Goal: Task Accomplishment & Management: Use online tool/utility

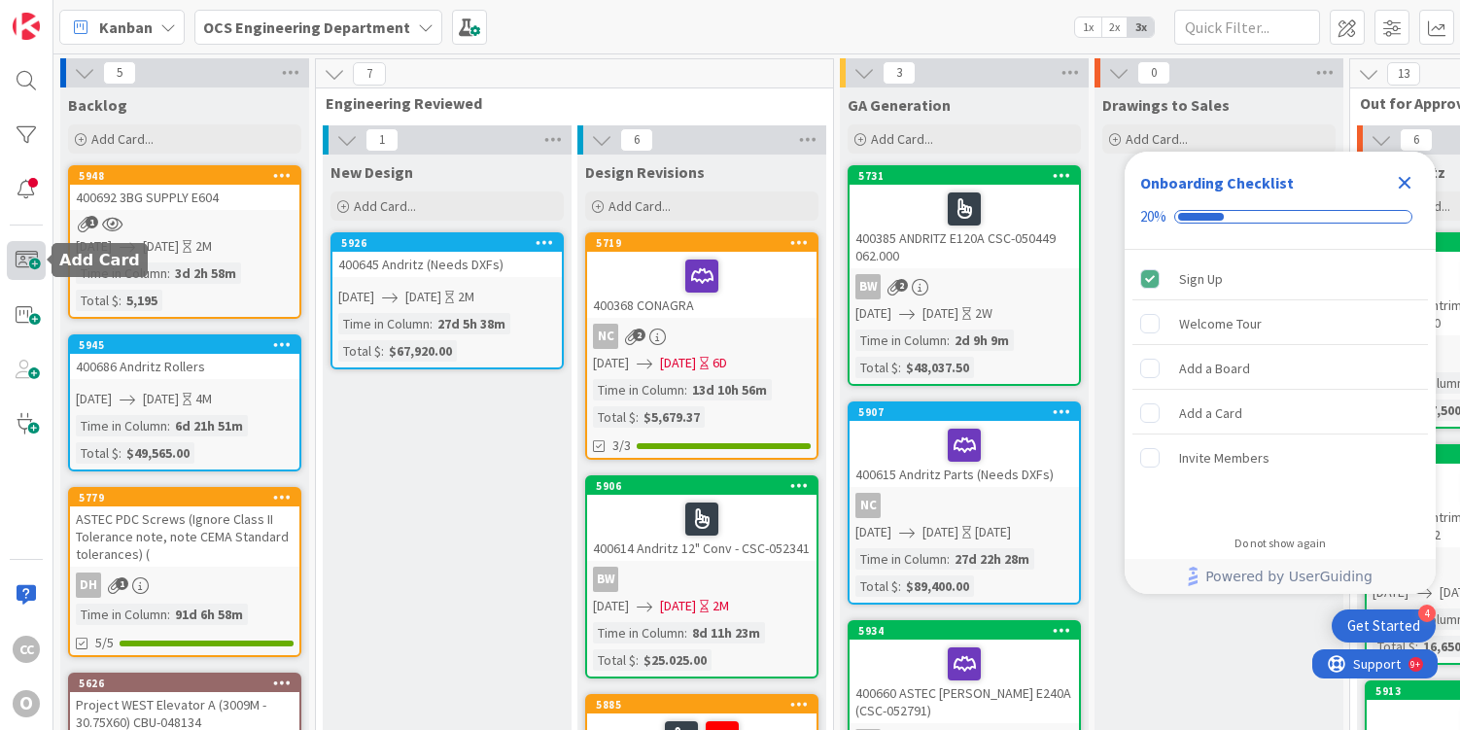
click at [31, 255] on span at bounding box center [26, 260] width 39 height 39
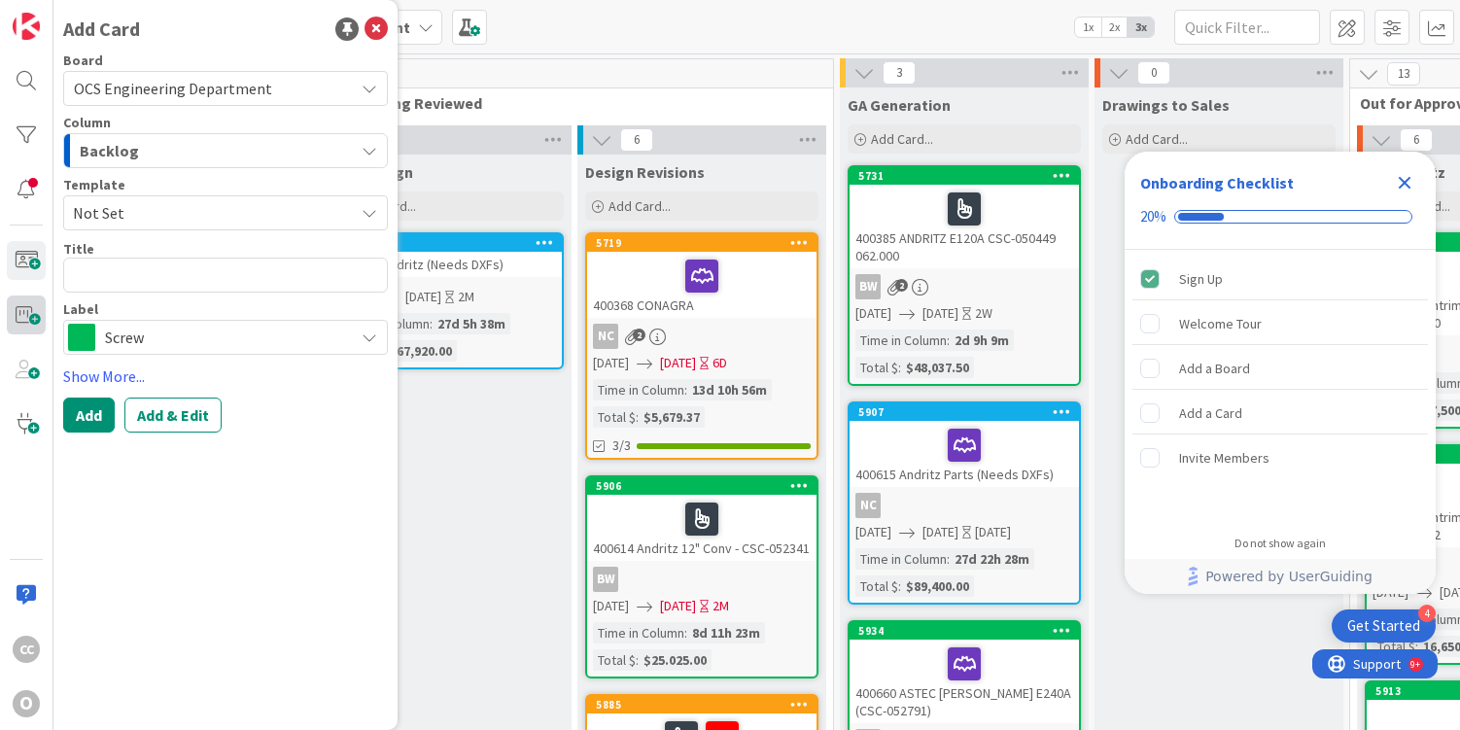
type textarea "x"
type textarea "4"
type textarea "x"
type textarea "40"
type textarea "x"
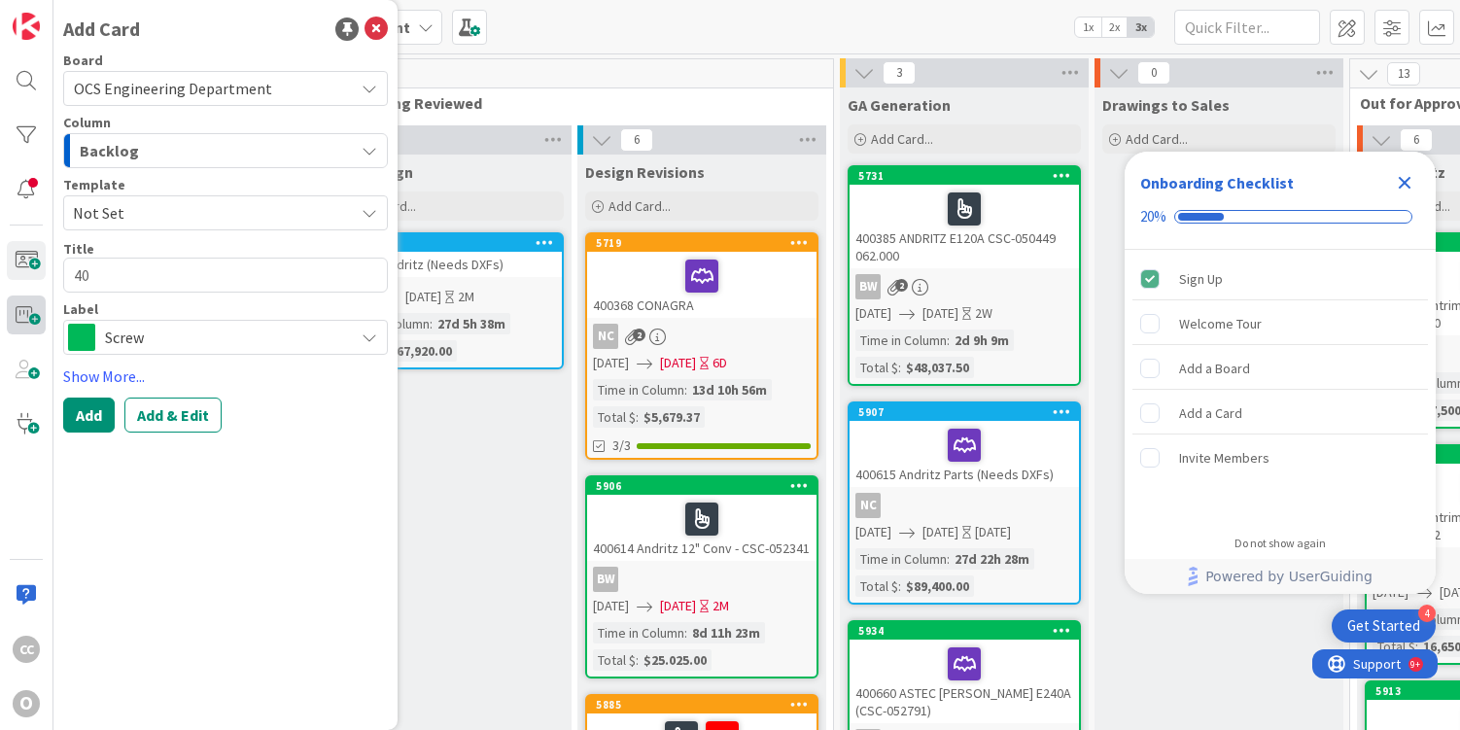
type textarea "400"
type textarea "x"
type textarea "4006"
type textarea "x"
type textarea "40069"
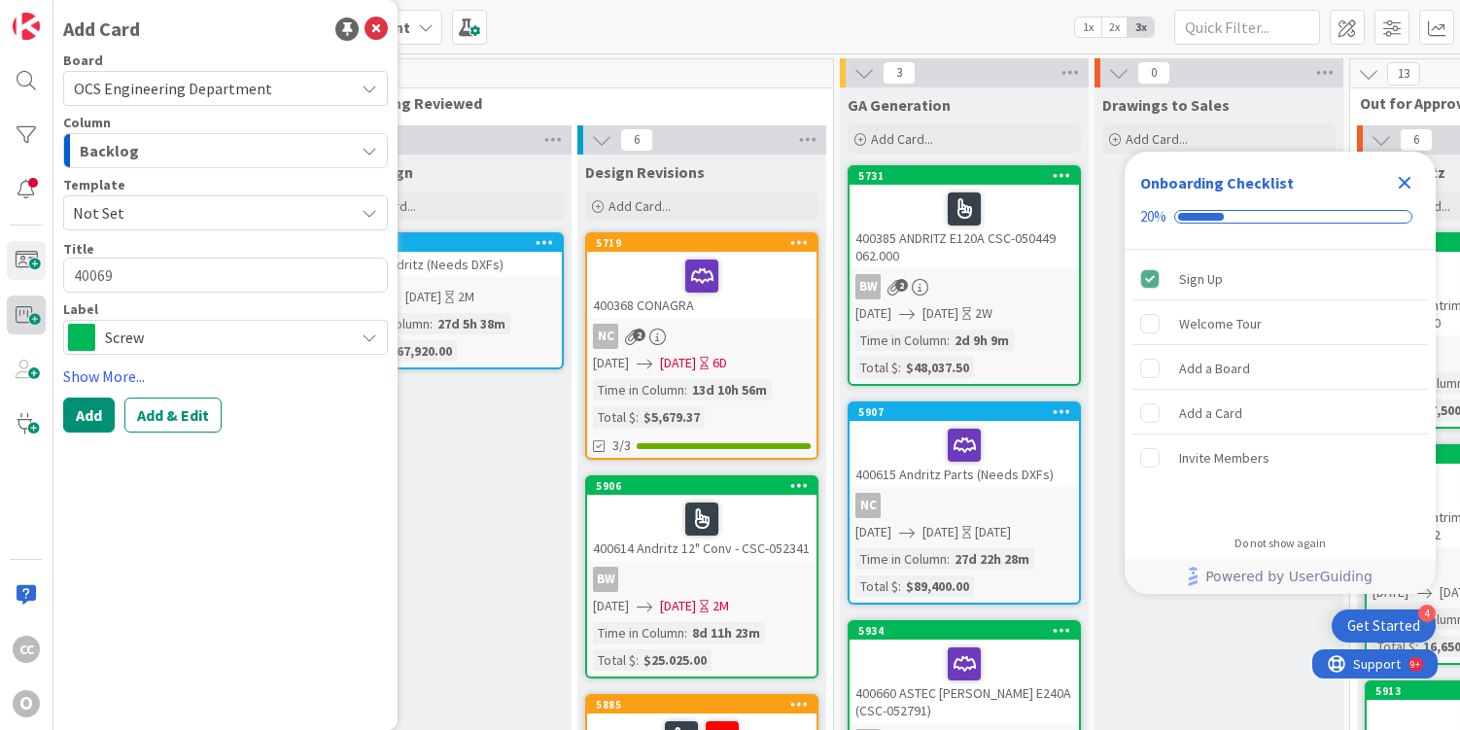
type textarea "x"
type textarea "400695"
type textarea "x"
type textarea "400695"
type textarea "x"
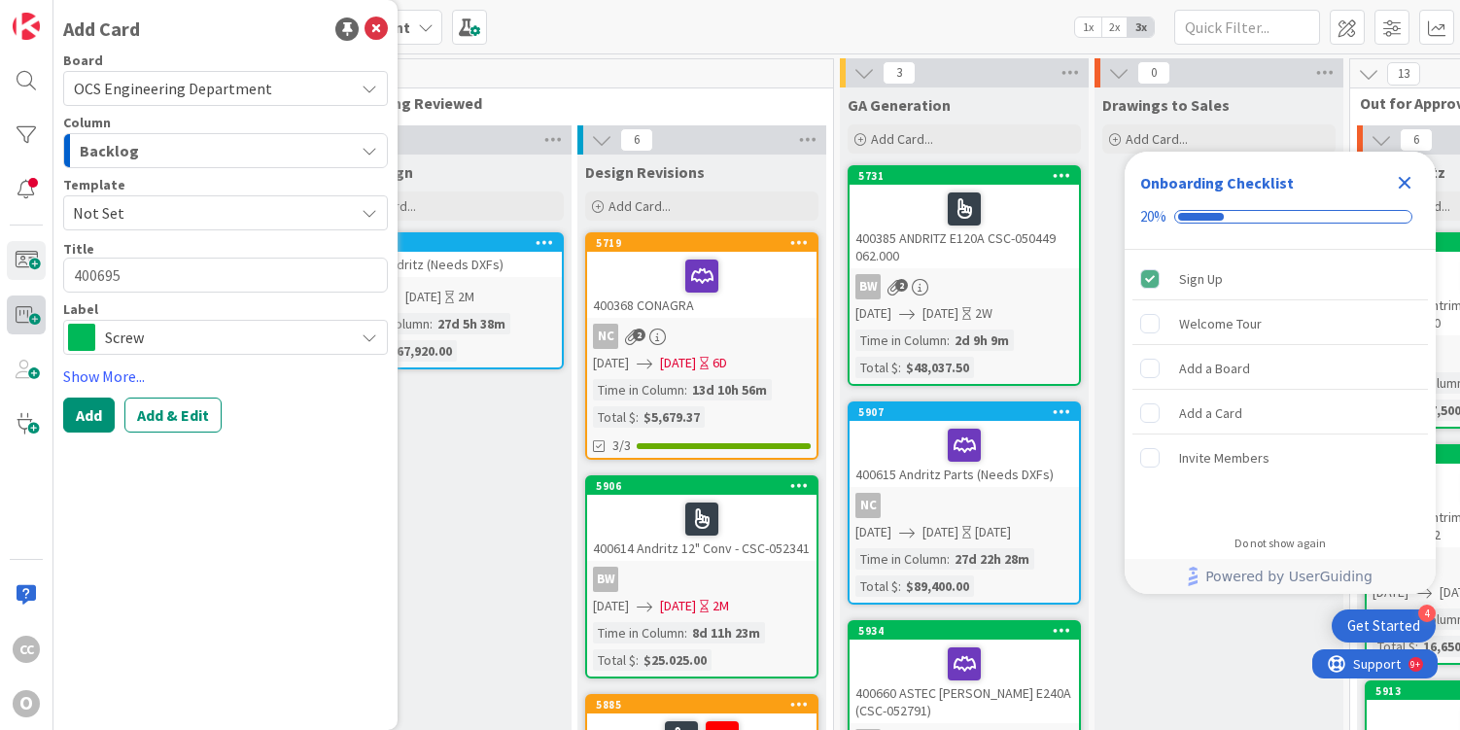
type textarea "400695 C"
type textarea "x"
type textarea "400695 CP"
type textarea "x"
type textarea "400695 CP&"
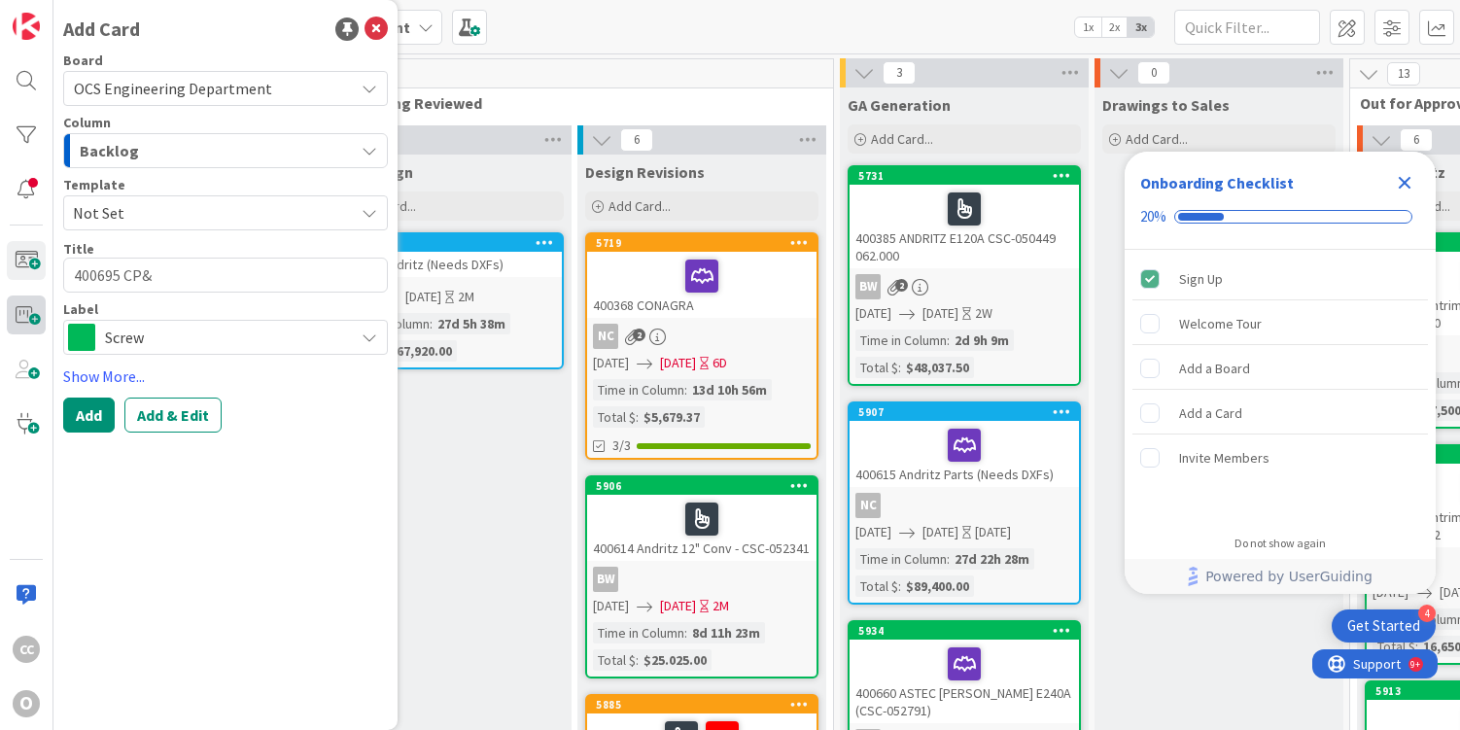
type textarea "x"
type textarea "400695 CP&E"
type textarea "x"
type textarea "400695 CP&E"
click at [202, 334] on span "Screw" at bounding box center [224, 337] width 239 height 27
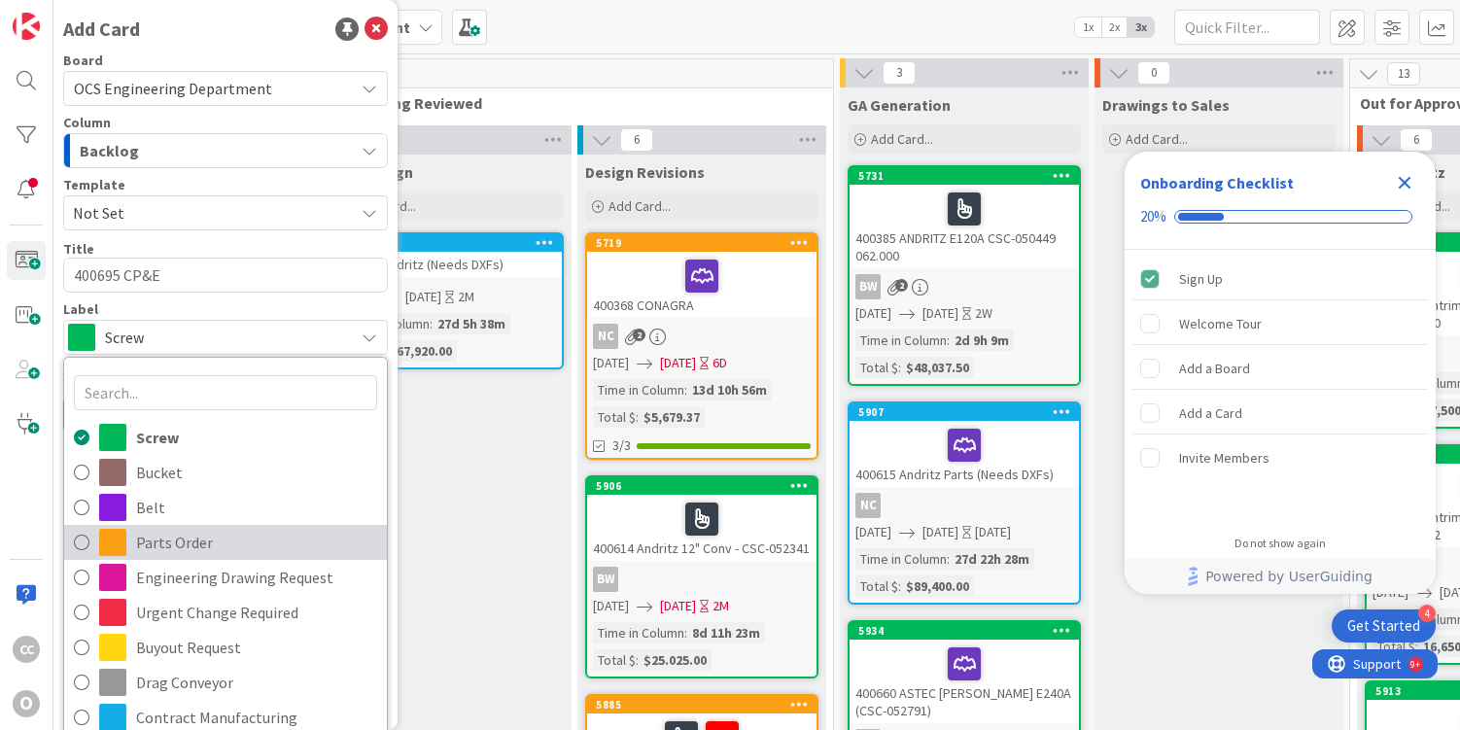
click at [182, 544] on span "Parts Order" at bounding box center [256, 542] width 241 height 29
type textarea "x"
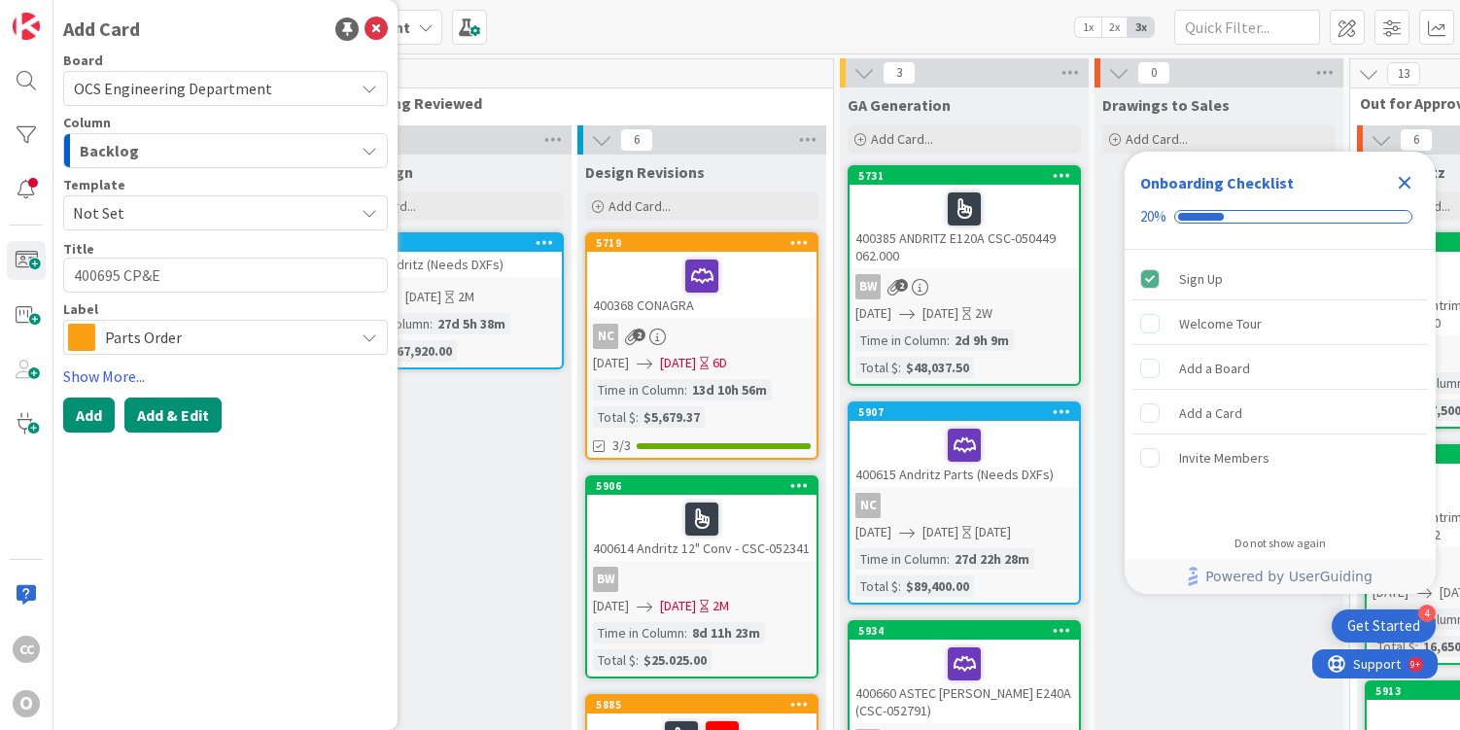
click at [192, 427] on button "Add & Edit" at bounding box center [172, 415] width 97 height 35
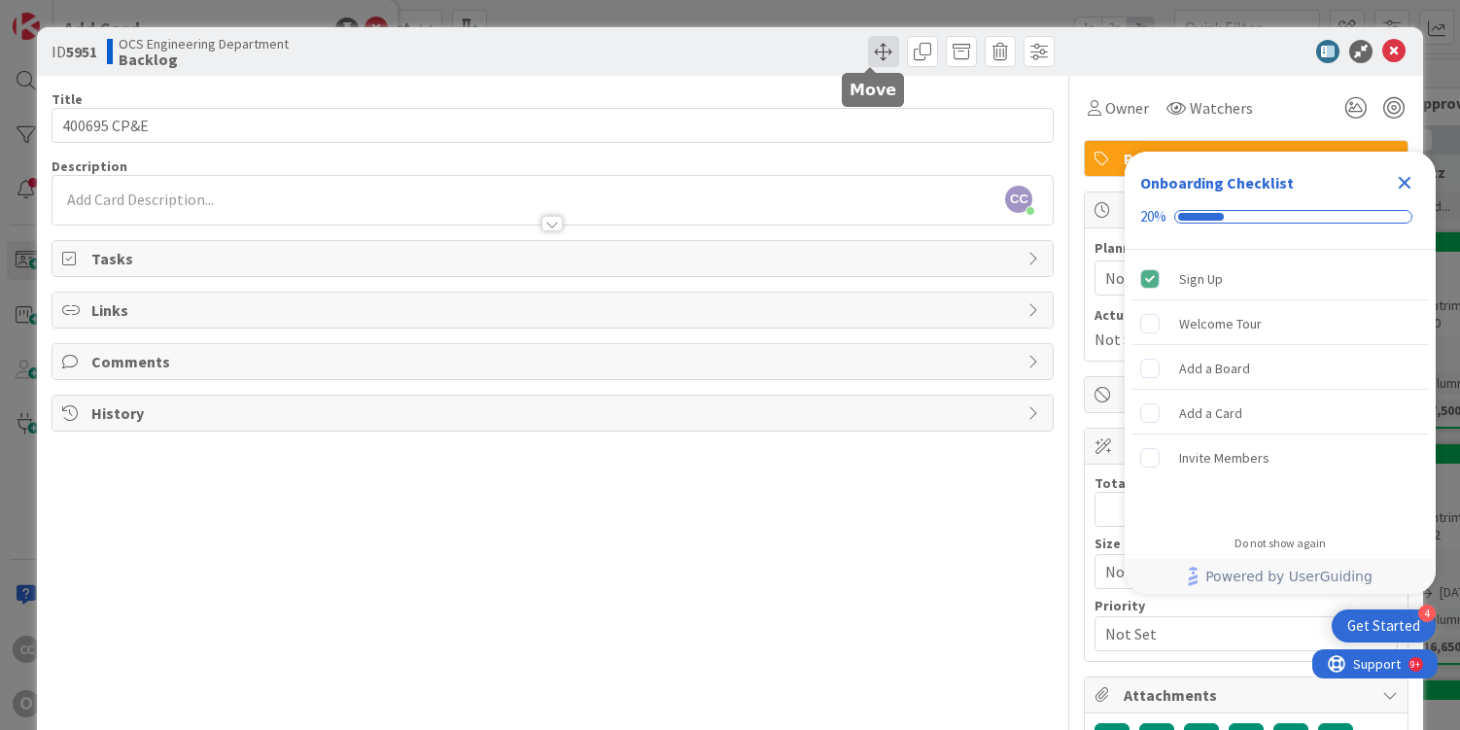
click at [881, 50] on span at bounding box center [883, 51] width 31 height 31
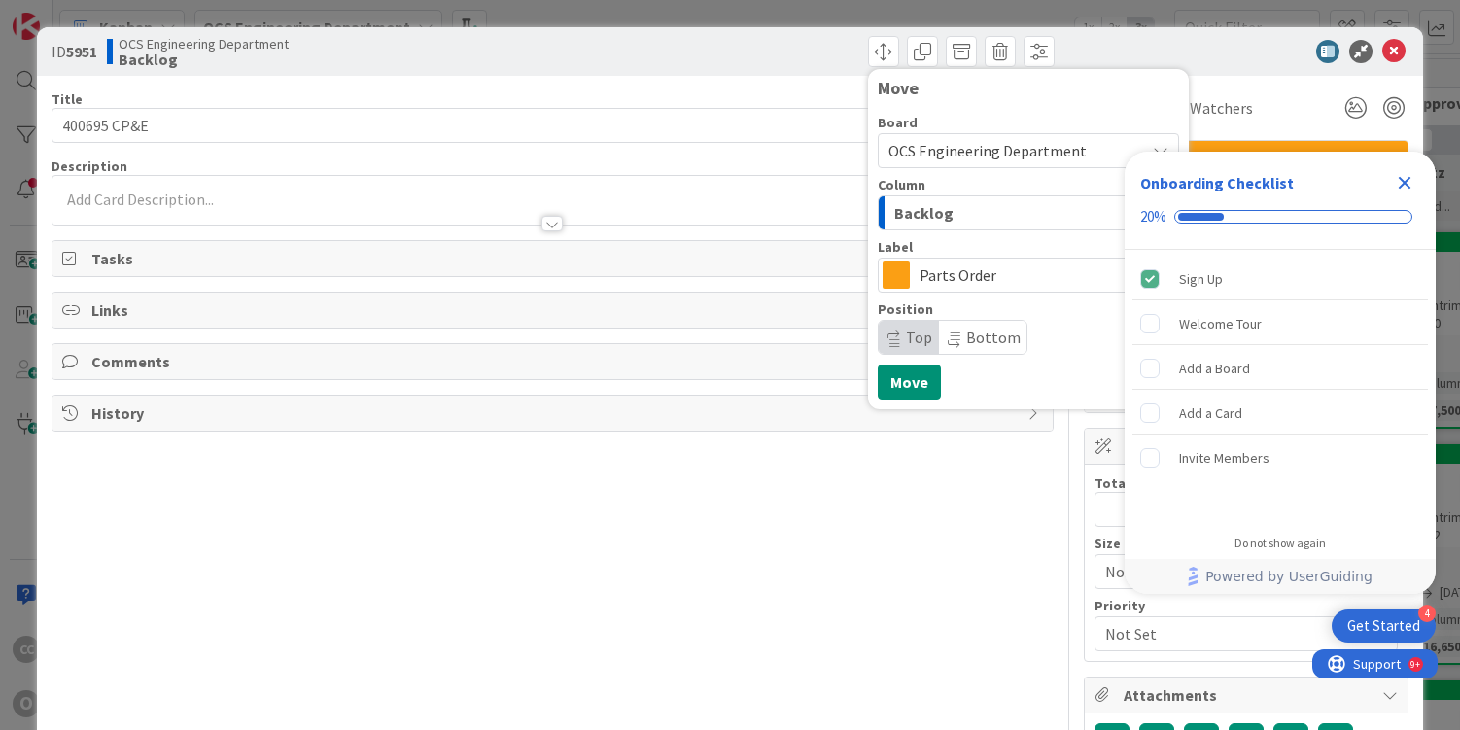
click at [949, 212] on div "Backlog" at bounding box center [1018, 212] width 256 height 31
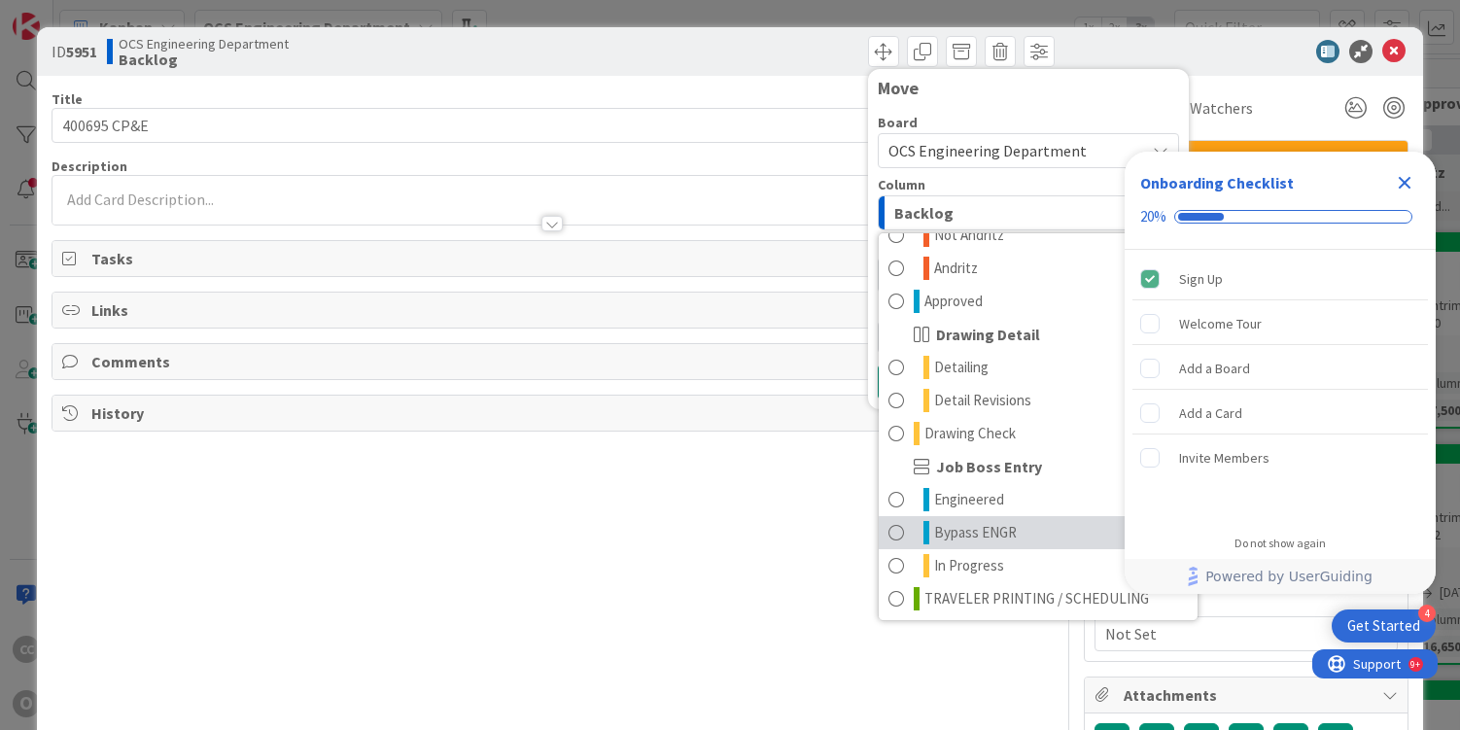
scroll to position [257, 0]
click at [976, 522] on span "Bypass ENGR" at bounding box center [975, 529] width 83 height 23
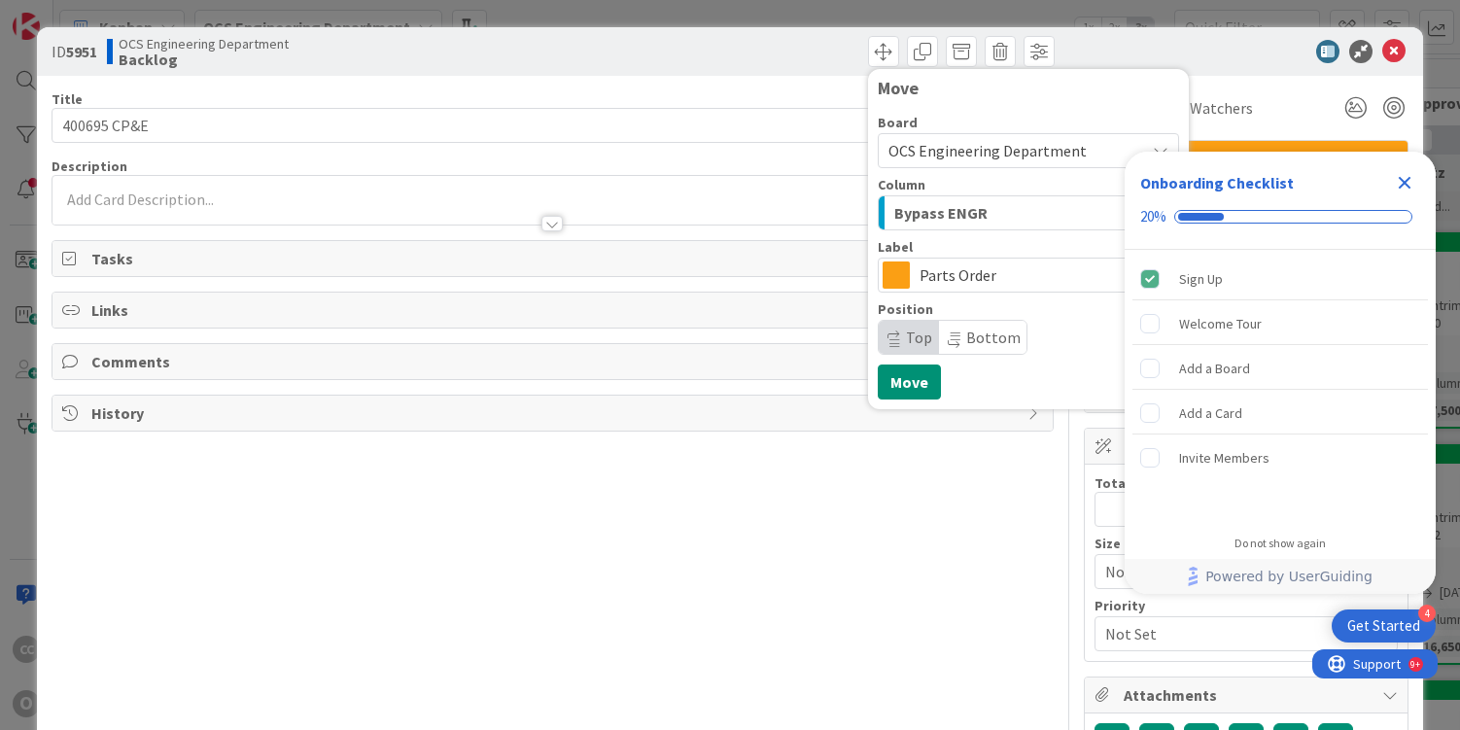
click at [1401, 185] on icon "Close Checklist" at bounding box center [1405, 183] width 13 height 13
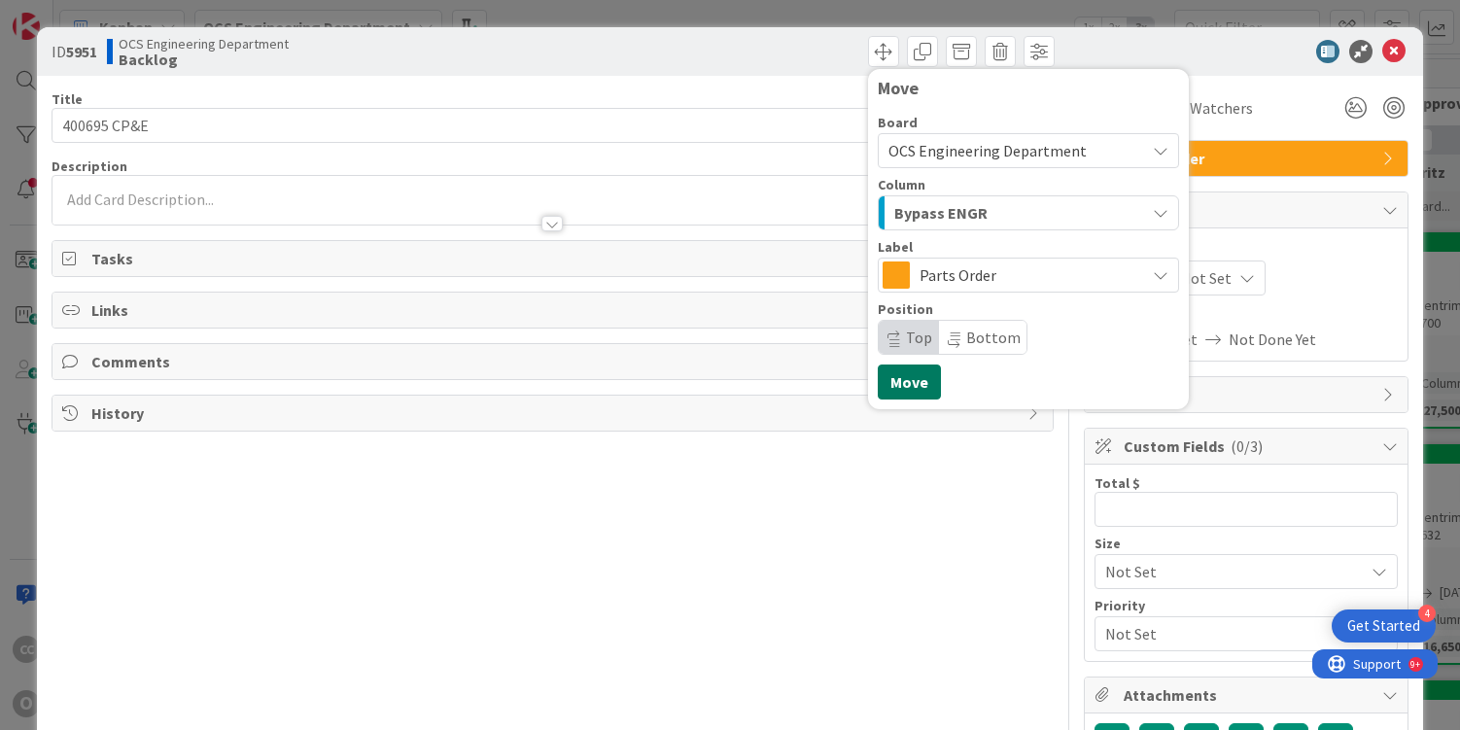
scroll to position [0, 0]
click at [896, 383] on button "Move" at bounding box center [909, 382] width 63 height 35
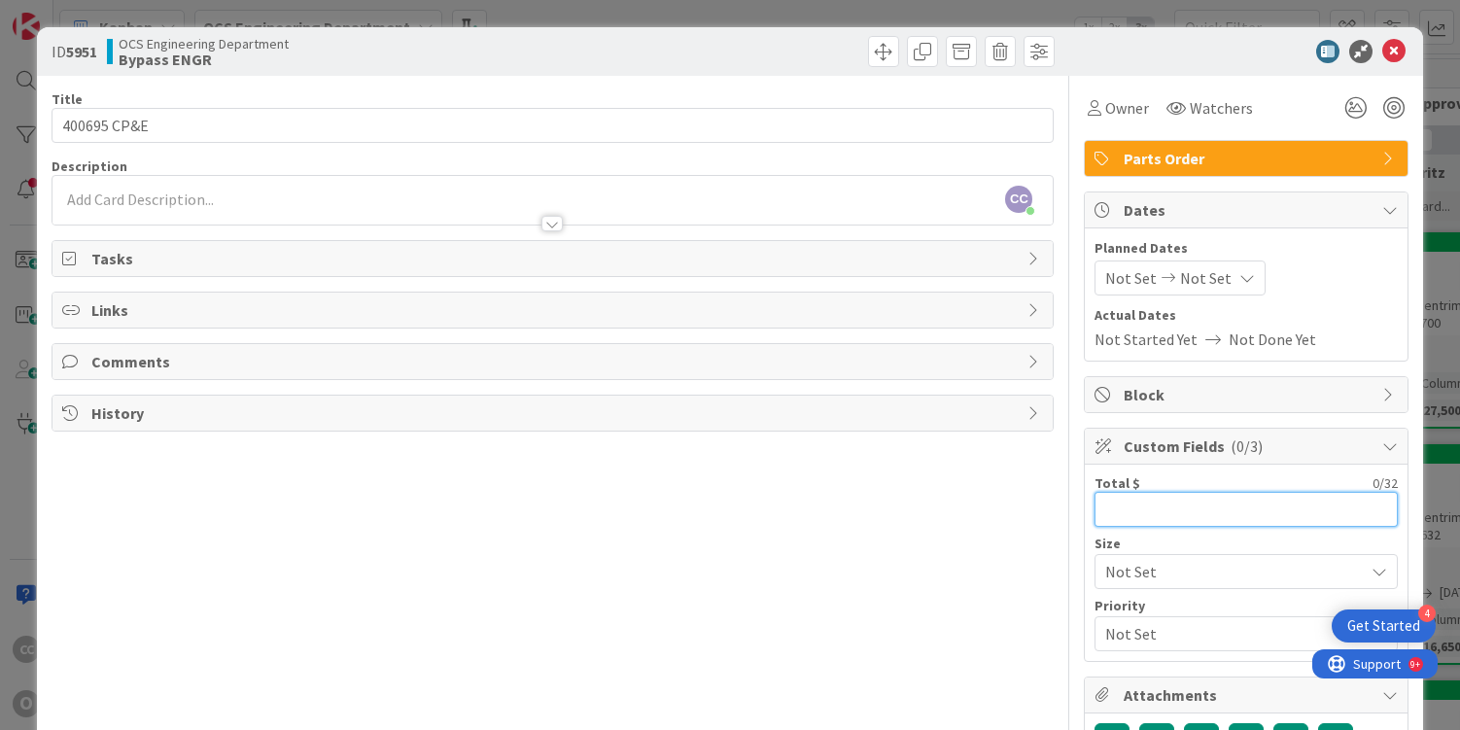
click at [1104, 507] on input "text" at bounding box center [1246, 509] width 303 height 35
type input "2,050"
click at [1095, 285] on div "Not Set Not Set" at bounding box center [1180, 278] width 171 height 35
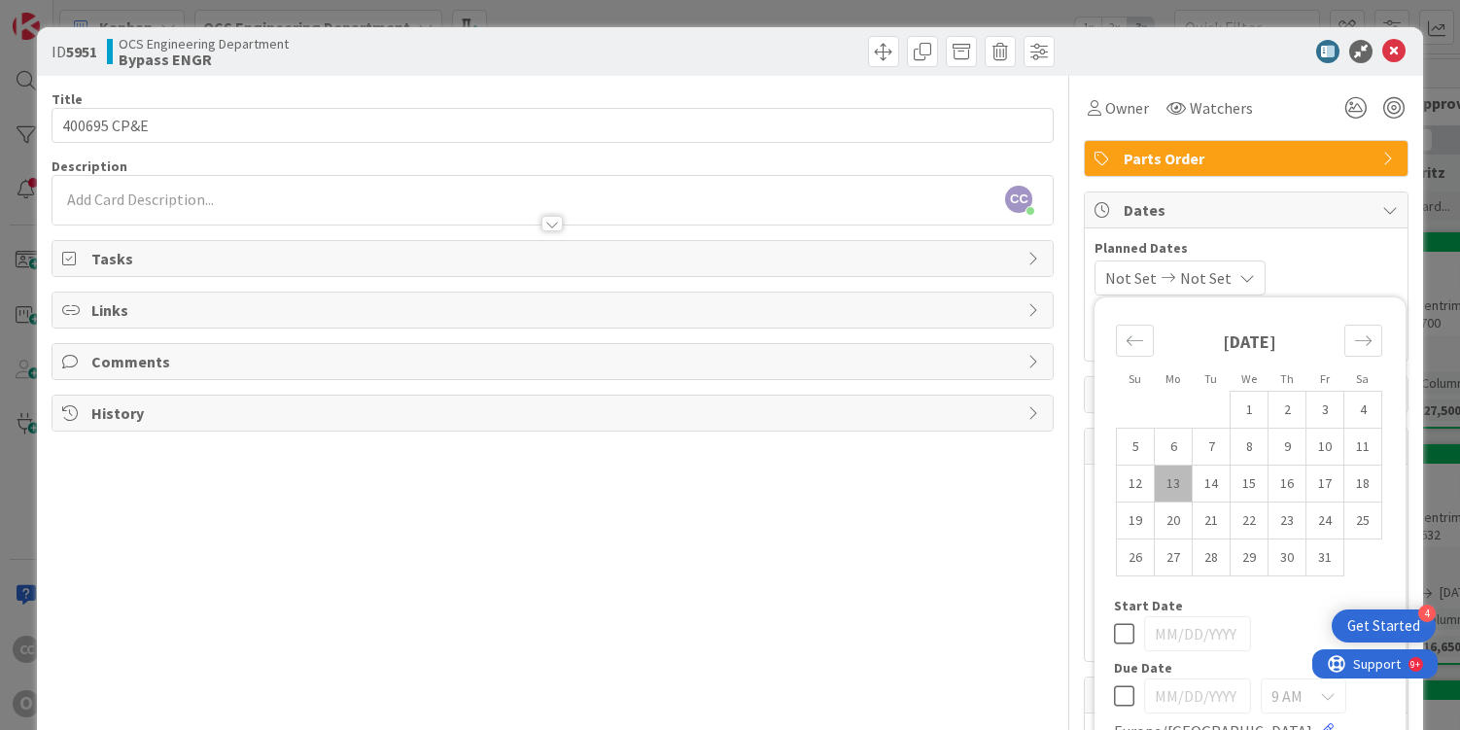
click at [1171, 488] on td "13" at bounding box center [1174, 484] width 38 height 37
type input "[DATE]"
click at [1345, 347] on div "Move forward to switch to the next month." at bounding box center [1364, 341] width 38 height 32
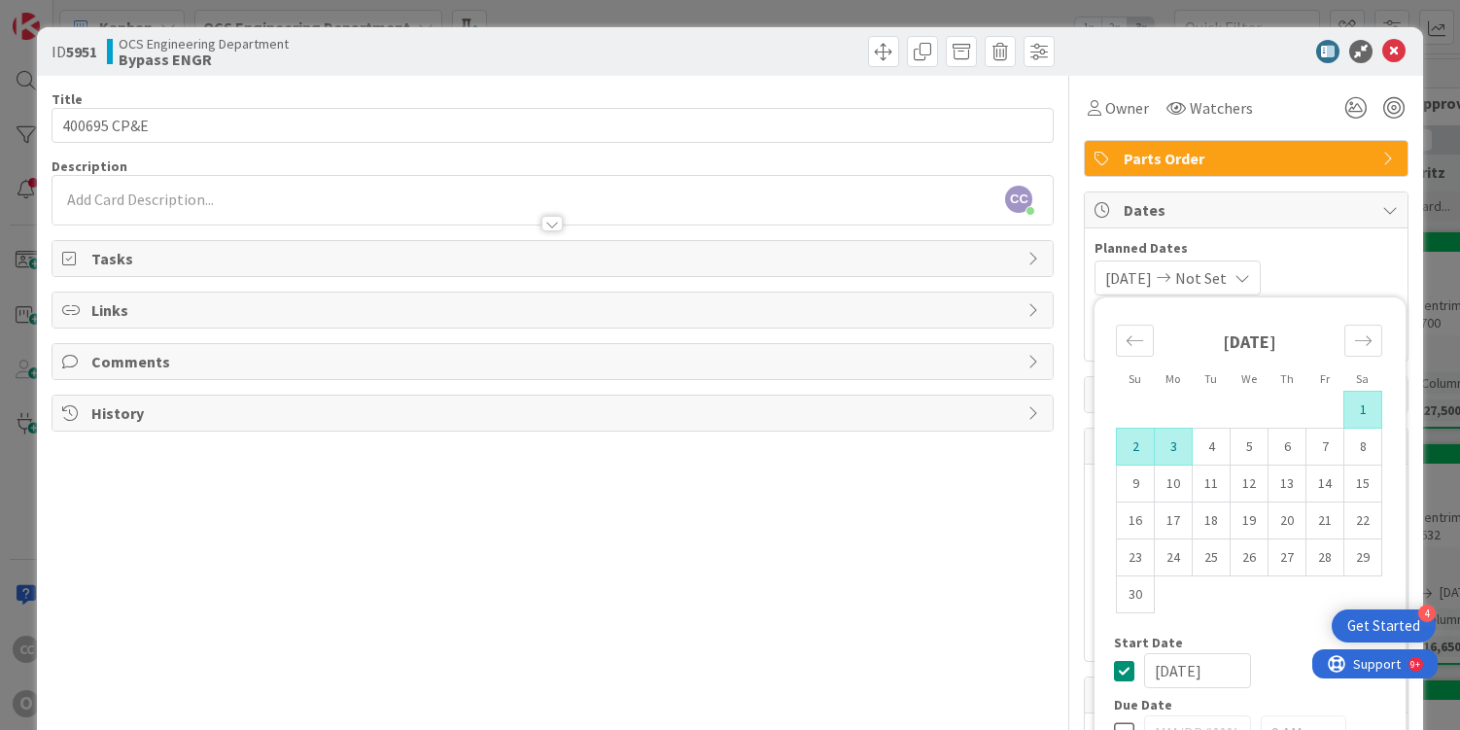
click at [1160, 450] on td "3" at bounding box center [1174, 447] width 38 height 37
type input "[DATE]"
click at [1325, 248] on span "Planned Dates" at bounding box center [1246, 248] width 303 height 20
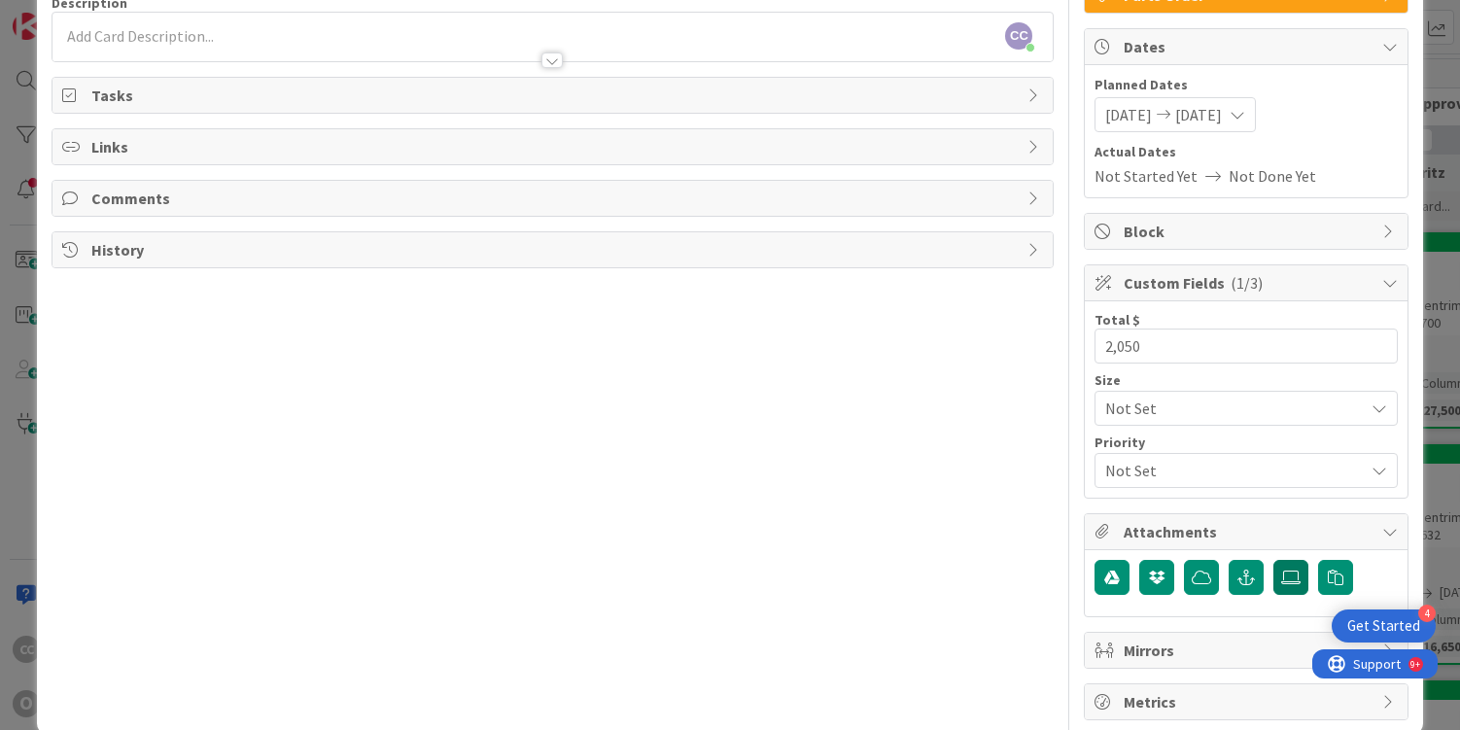
scroll to position [194, 0]
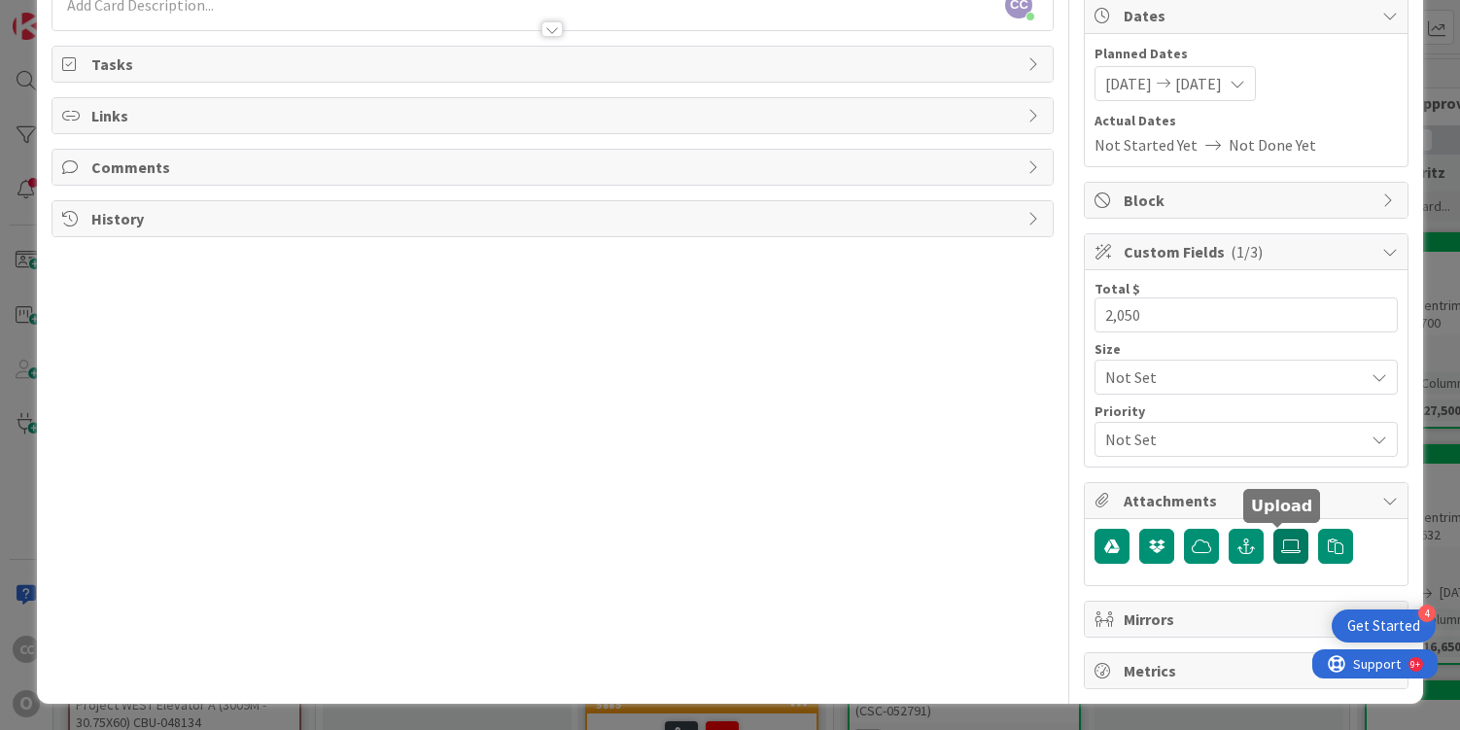
click at [1282, 543] on icon at bounding box center [1291, 547] width 19 height 16
click at [1274, 529] on input "file" at bounding box center [1274, 529] width 0 height 0
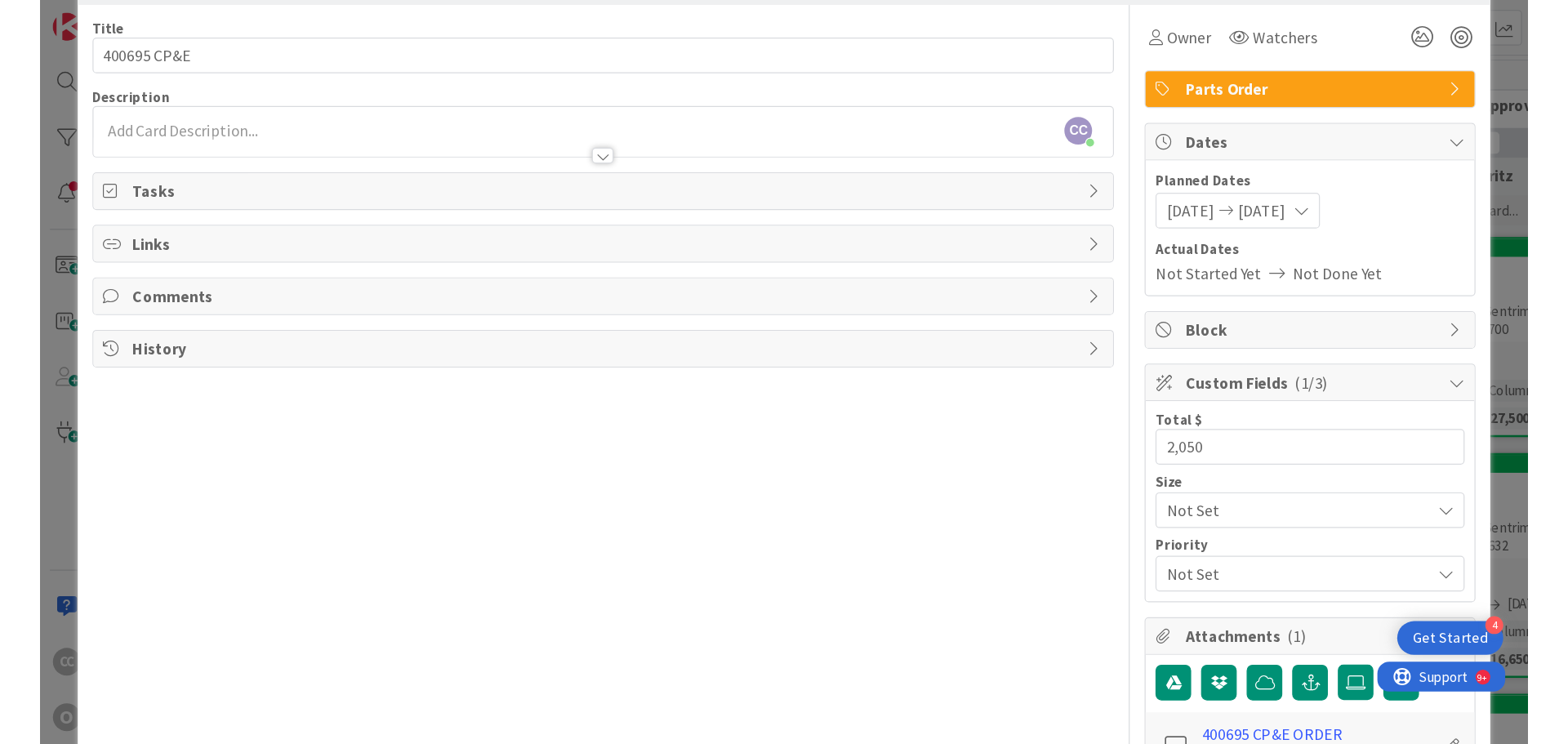
scroll to position [0, 0]
